Goal: Leave review/rating: Leave review/rating

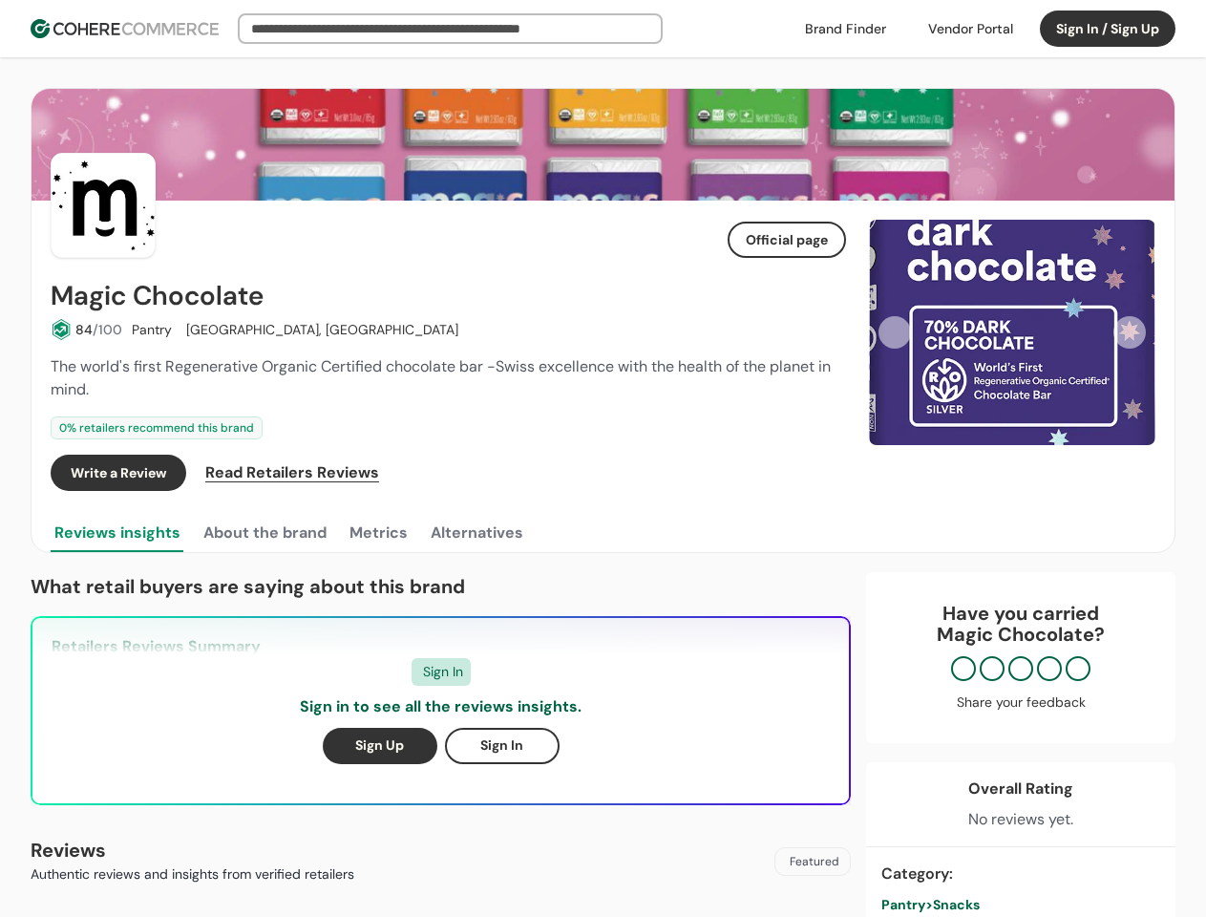
click at [603, 458] on div "Write a Review Read Retailers Reviews" at bounding box center [448, 473] width 795 height 36
click at [970, 29] on div at bounding box center [971, 28] width 108 height 29
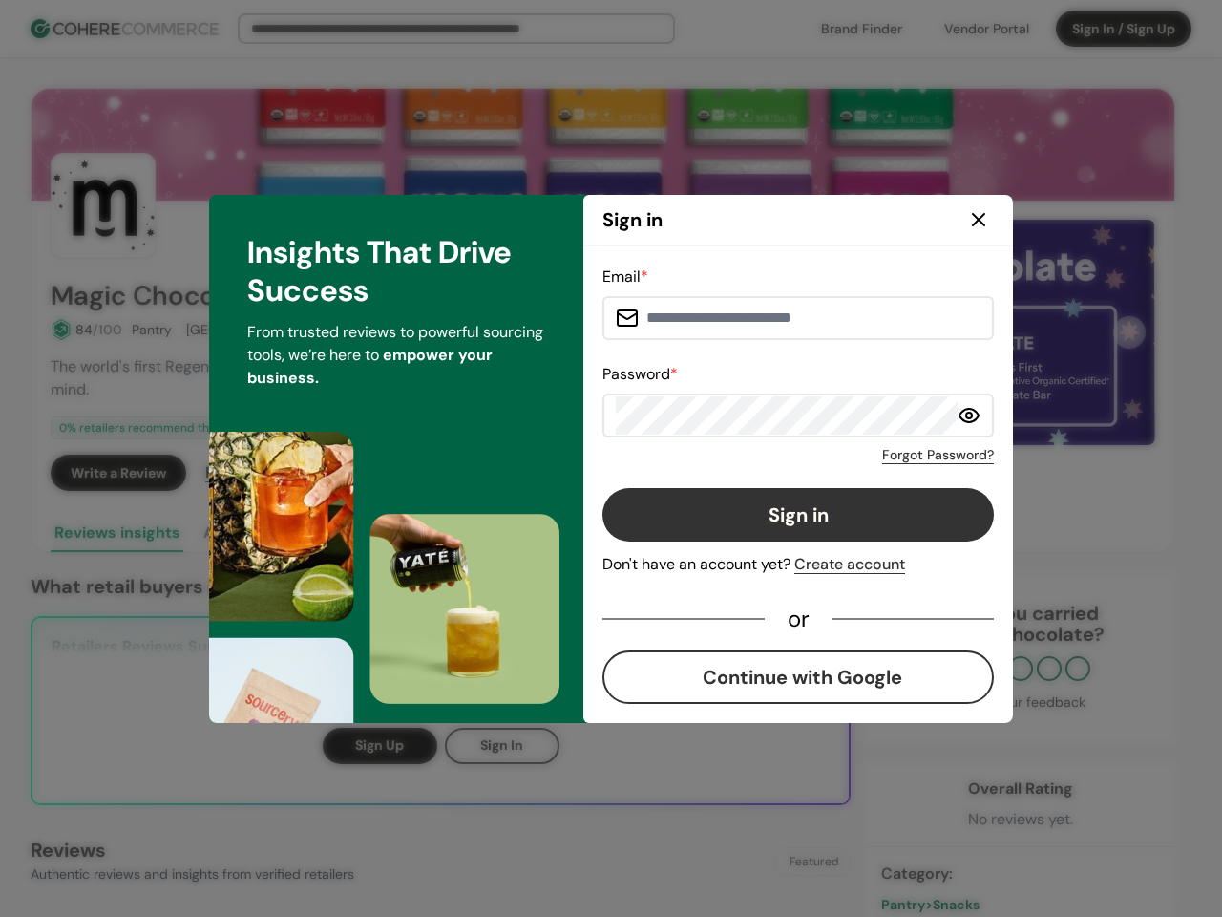
click at [787, 473] on div "Email * Password * Forgot Password? Sign in Don't have an account yet? Create a…" at bounding box center [798, 484] width 391 height 438
click at [829, 473] on div "Email * Password * Forgot Password? Sign in Don't have an account yet? Create a…" at bounding box center [798, 484] width 391 height 438
click at [264, 533] on div "Insights That Drive Success From trusted reviews to powerful sourcing tools, we…" at bounding box center [396, 459] width 374 height 528
click at [377, 533] on div "Insights That Drive Success From trusted reviews to powerful sourcing tools, we…" at bounding box center [396, 459] width 374 height 528
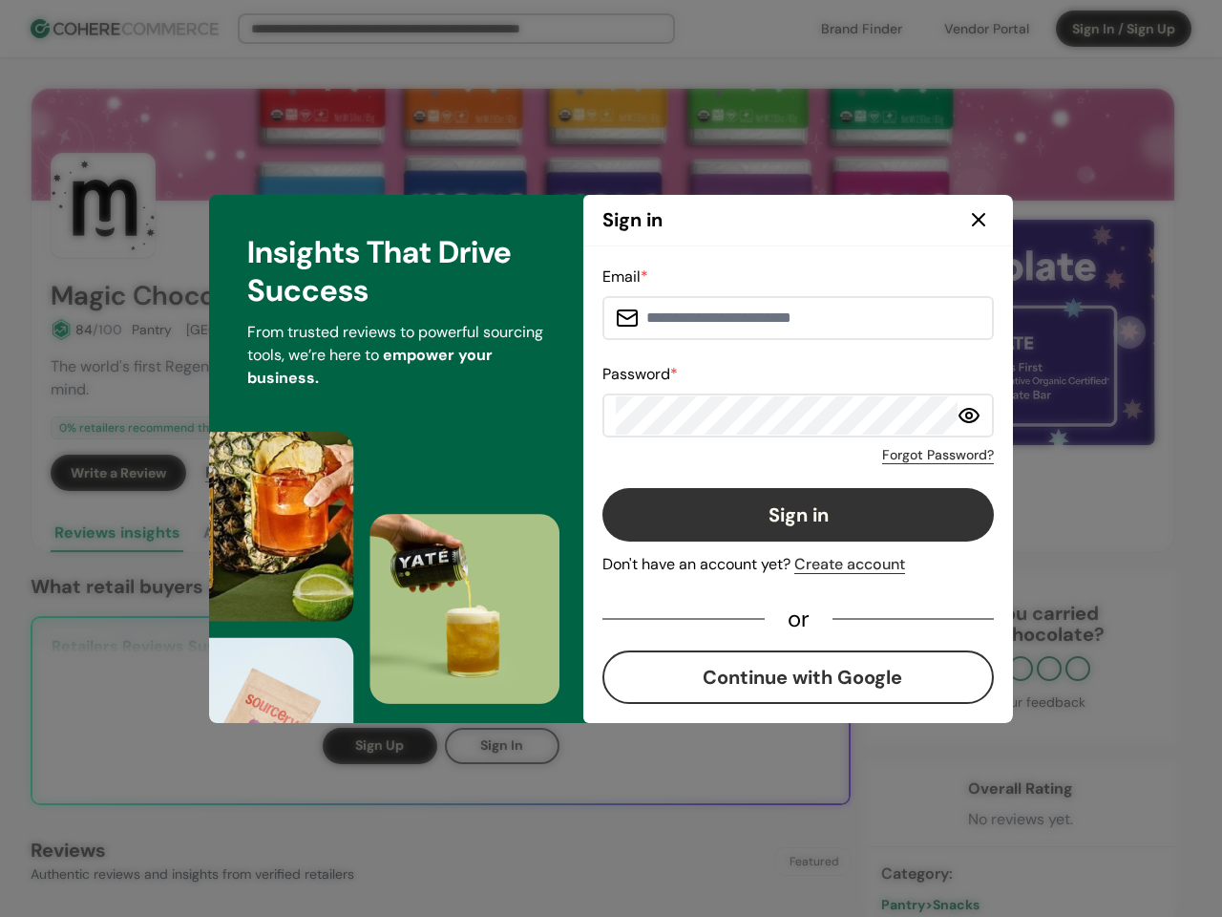
click at [476, 533] on div "Insights That Drive Success From trusted reviews to powerful sourcing tools, we…" at bounding box center [396, 459] width 374 height 528
